Goal: Task Accomplishment & Management: Manage account settings

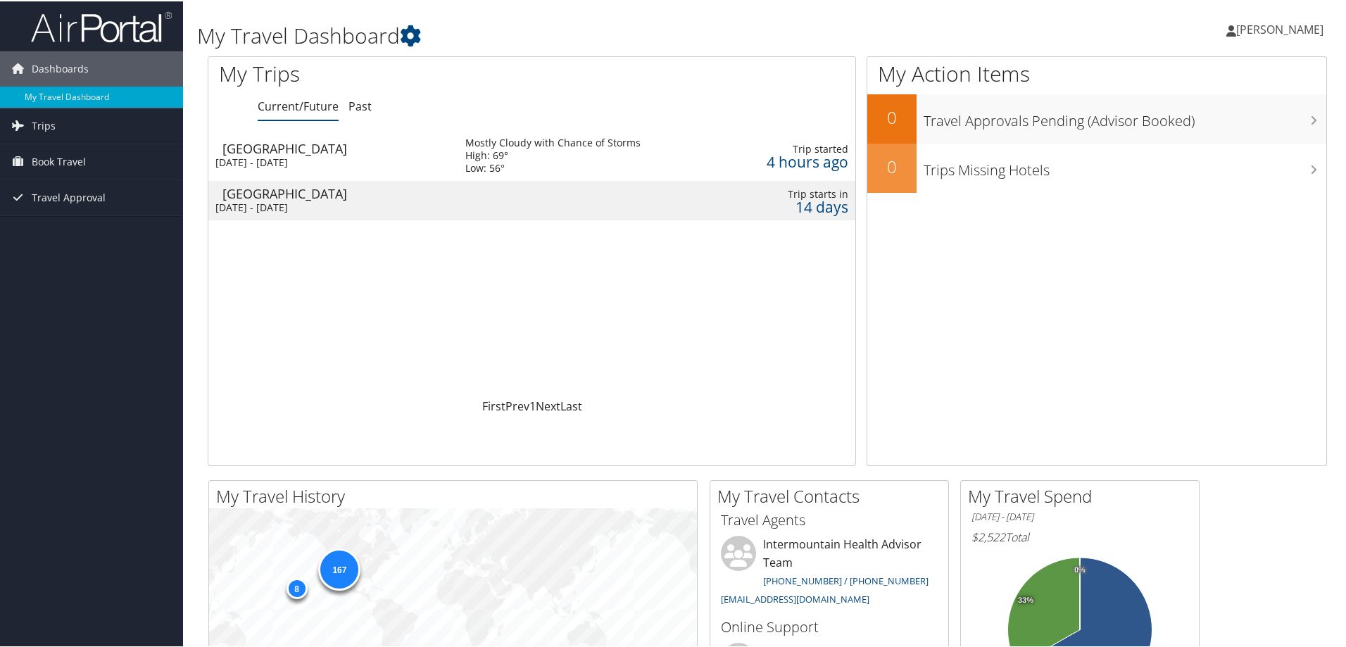
click at [331, 200] on div "[DATE] - [DATE]" at bounding box center [329, 206] width 229 height 13
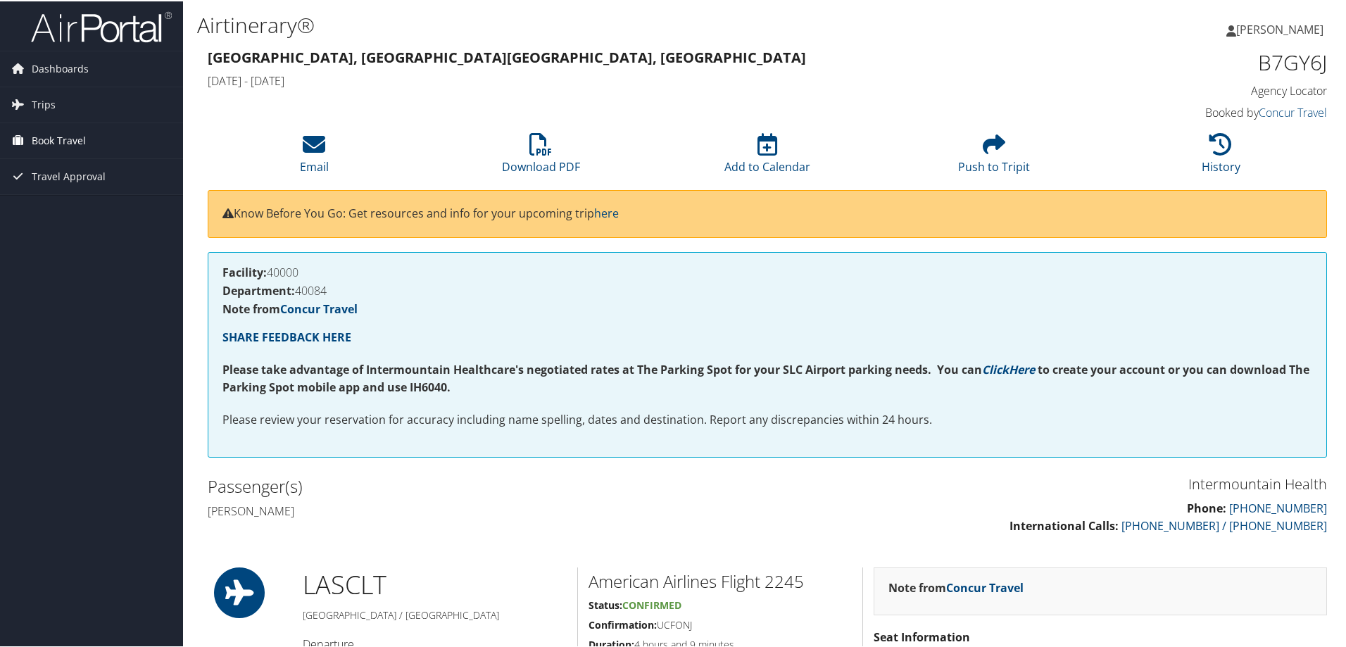
click at [75, 134] on span "Book Travel" at bounding box center [59, 139] width 54 height 35
click at [108, 209] on link "Book/Manage Online Trips" at bounding box center [91, 209] width 183 height 21
